Goal: Download file/media

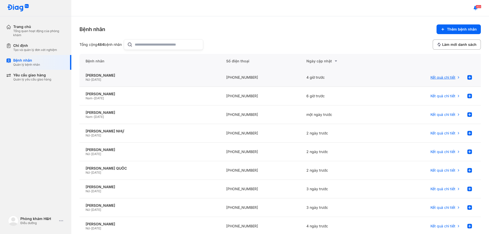
click at [443, 77] on span "Kết quả chi tiết" at bounding box center [442, 77] width 25 height 5
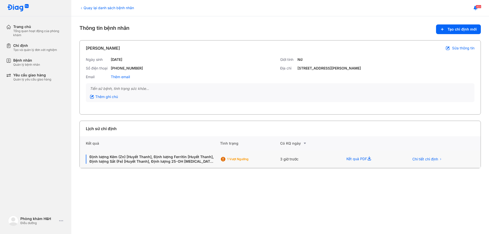
click at [368, 158] on div "Kết quả PDF" at bounding box center [371, 159] width 63 height 18
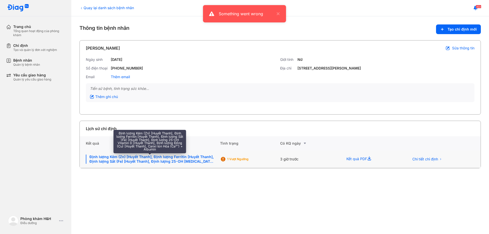
click at [175, 160] on div "Định lượng Kẽm (Zn) [Huyết Thanh], Định lượng Ferritin [Huyết Thanh], Định lượn…" at bounding box center [150, 159] width 128 height 9
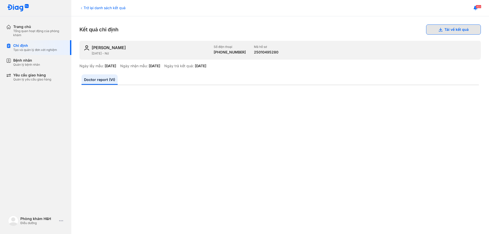
click at [441, 28] on button "Tải về kết quả" at bounding box center [453, 29] width 55 height 10
